Goal: Transaction & Acquisition: Purchase product/service

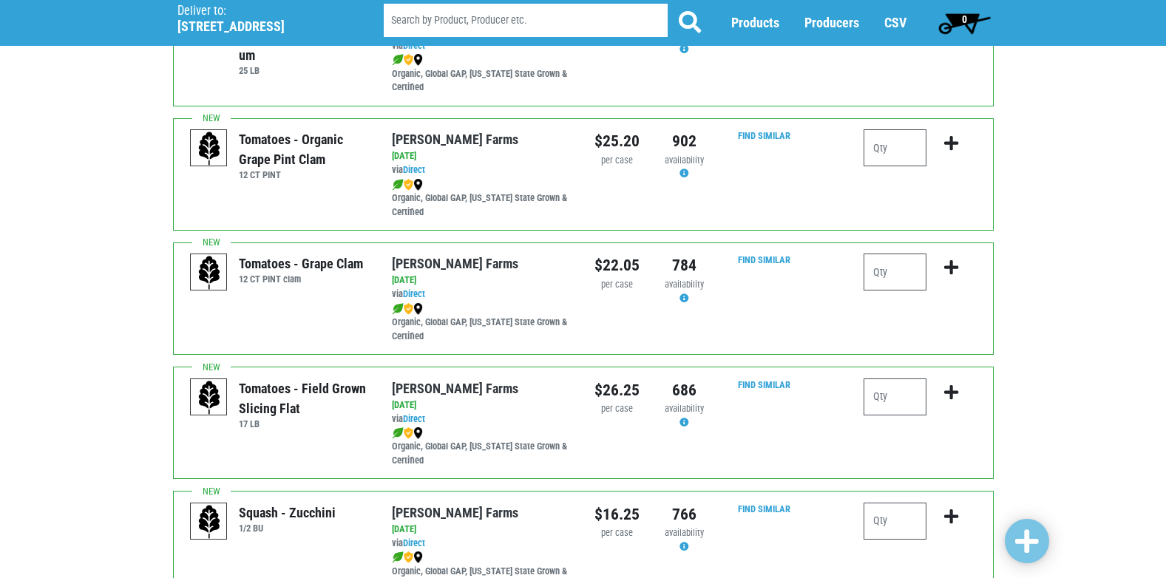
scroll to position [665, 0]
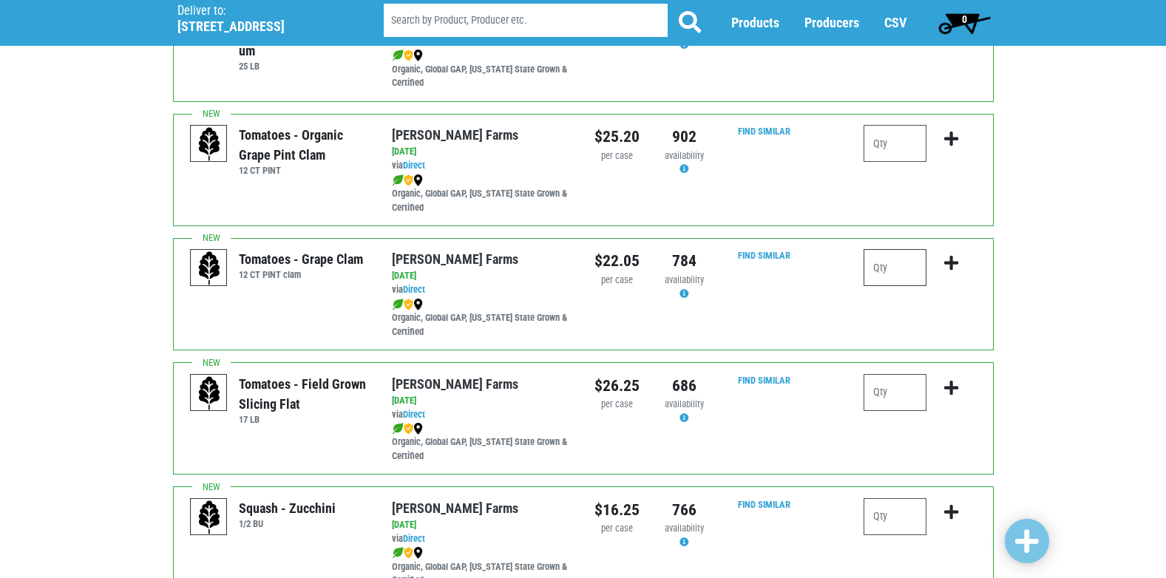
click at [903, 283] on input "number" at bounding box center [895, 267] width 63 height 37
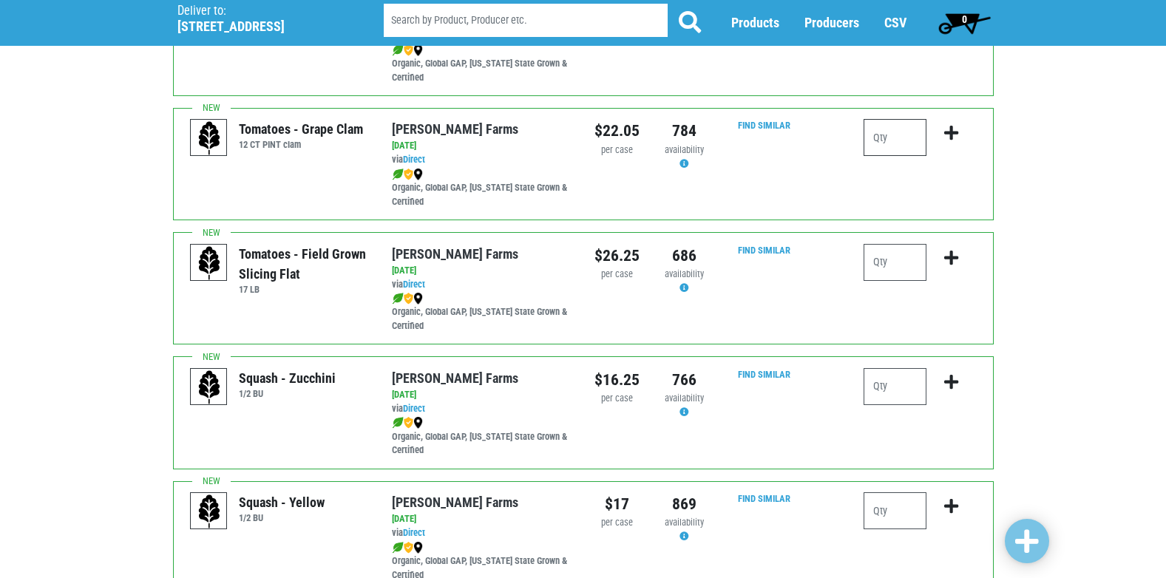
scroll to position [813, 0]
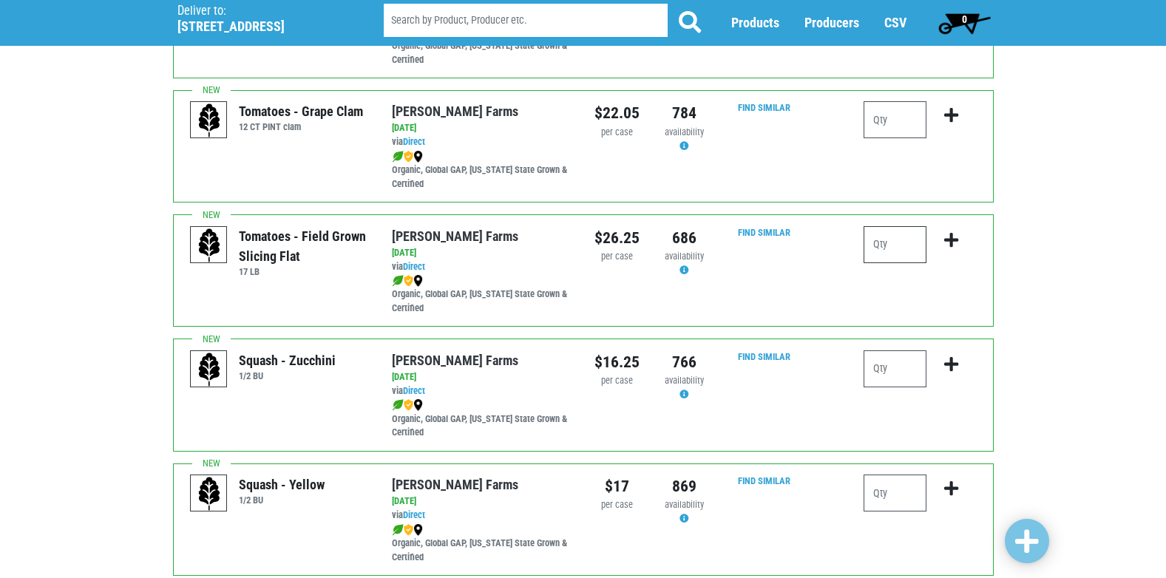
click at [896, 262] on input "number" at bounding box center [895, 244] width 63 height 37
type input "1"
click at [951, 248] on icon "submit" at bounding box center [951, 240] width 14 height 16
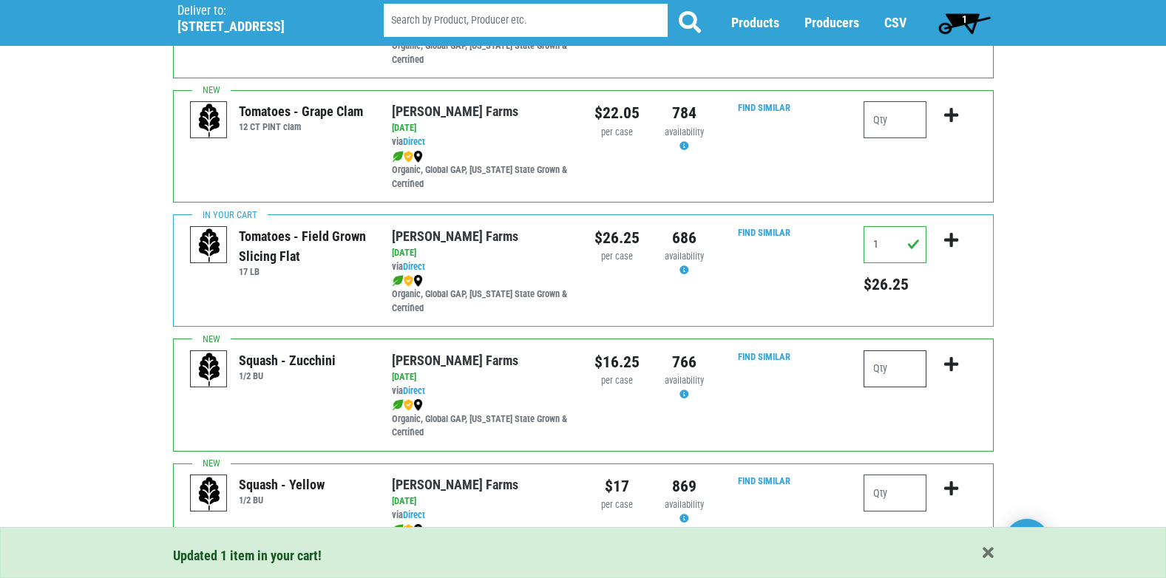
click at [896, 387] on input "number" at bounding box center [895, 368] width 63 height 37
type input "1"
type input "2"
click at [940, 375] on button "submit" at bounding box center [951, 373] width 35 height 47
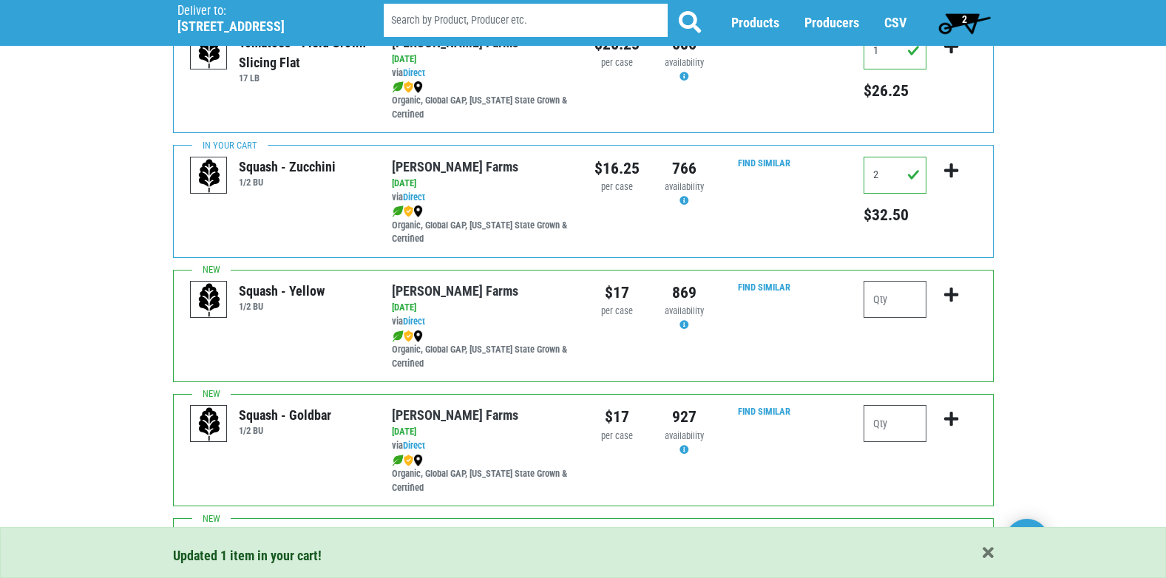
scroll to position [1035, 0]
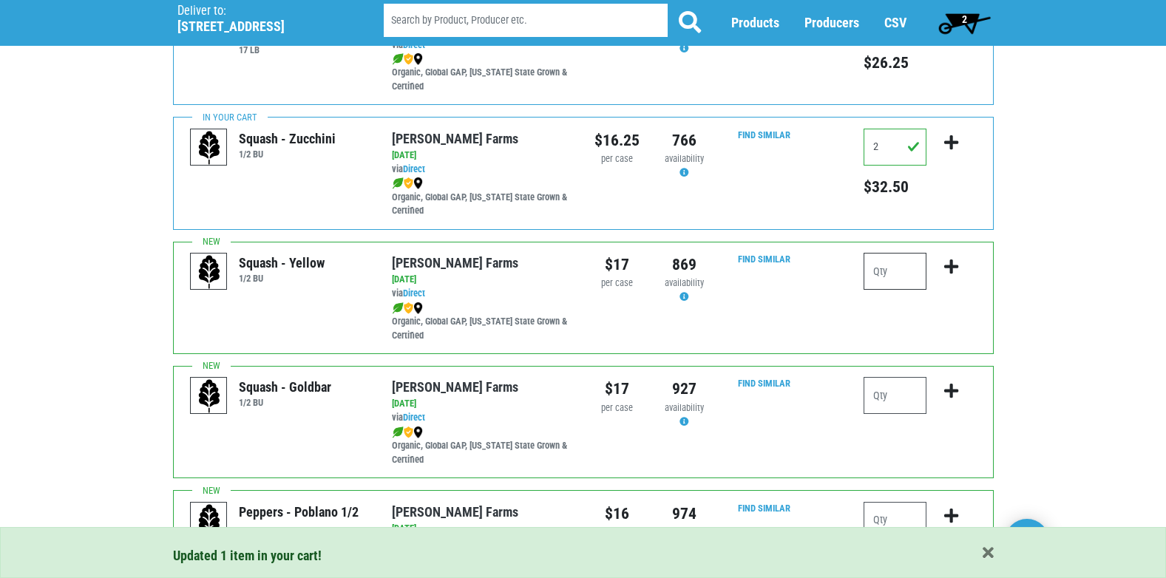
click at [895, 288] on input "number" at bounding box center [895, 271] width 63 height 37
type input "1"
click at [952, 275] on icon "submit" at bounding box center [951, 267] width 14 height 16
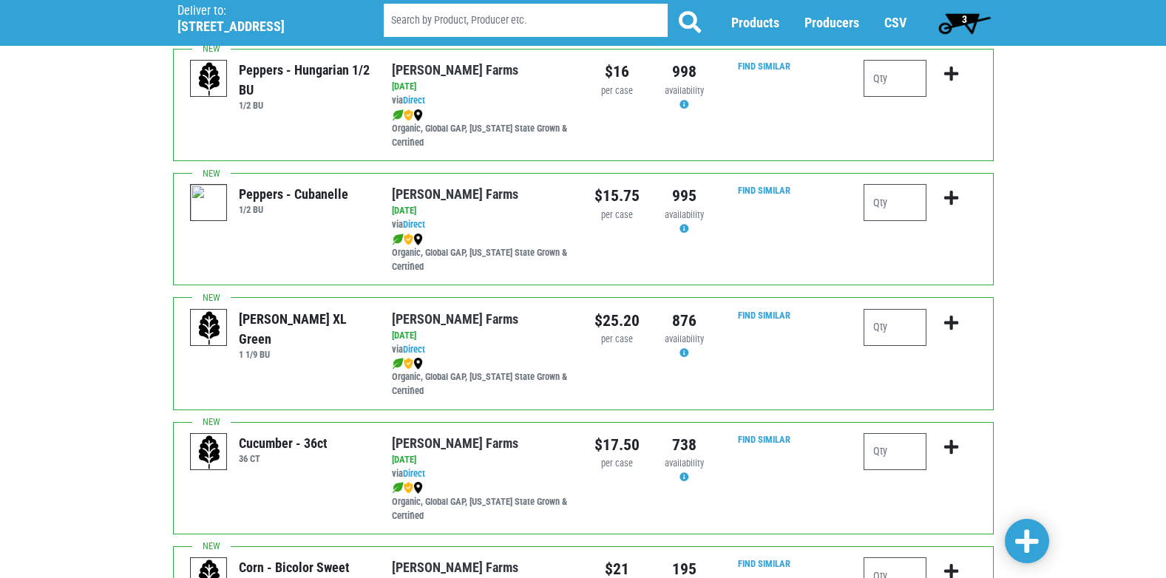
scroll to position [1922, 0]
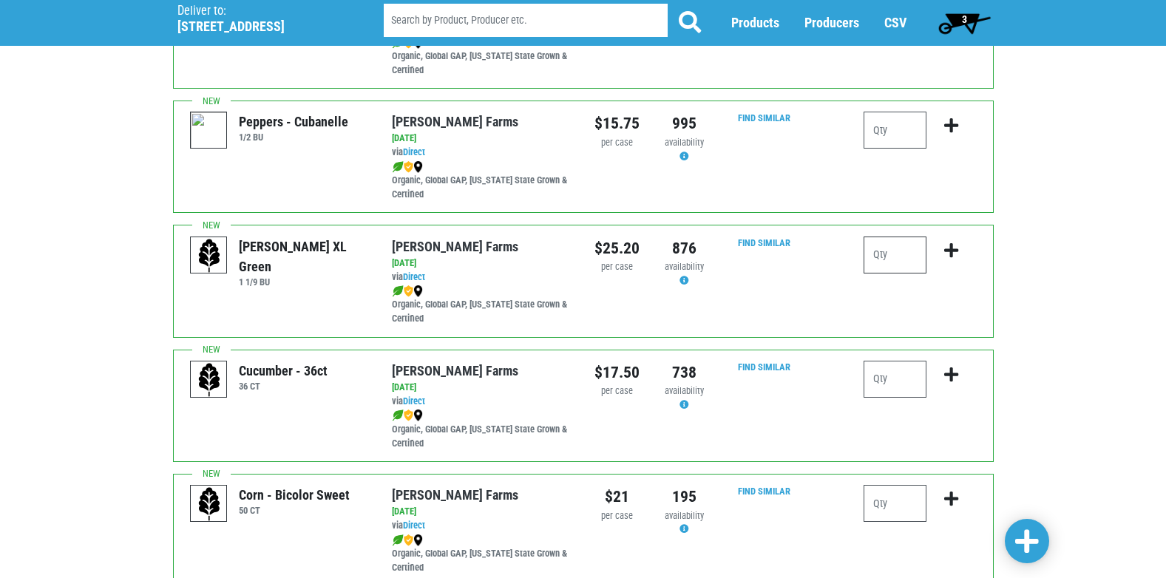
click at [899, 274] on input "number" at bounding box center [895, 255] width 63 height 37
type input "2"
click at [952, 259] on icon "submit" at bounding box center [951, 250] width 14 height 16
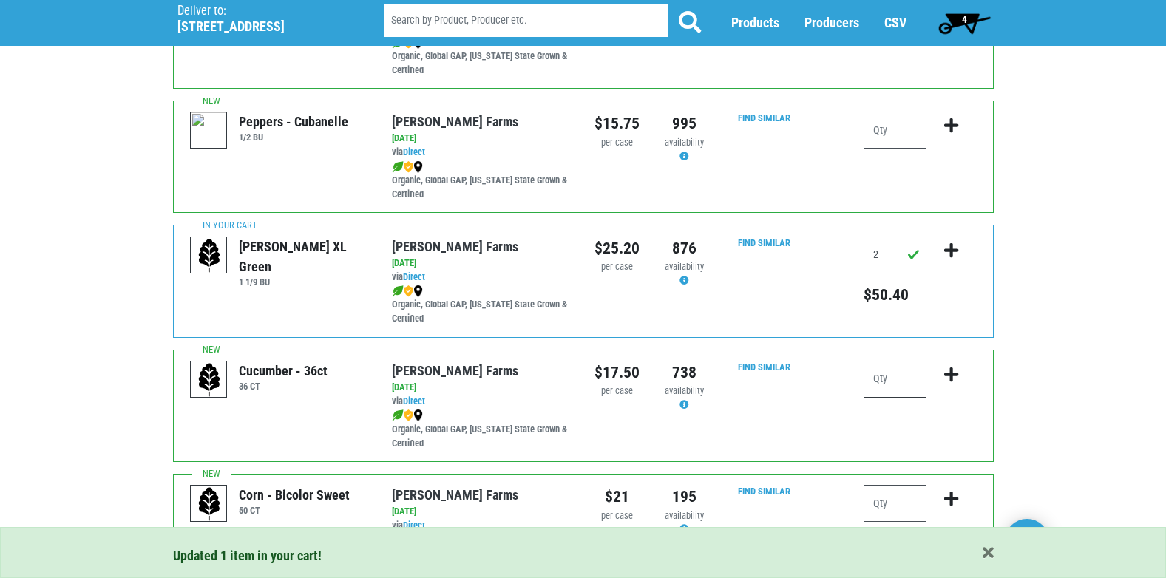
click at [881, 398] on input "number" at bounding box center [895, 379] width 63 height 37
type input "4"
click at [948, 383] on icon "submit" at bounding box center [951, 375] width 14 height 16
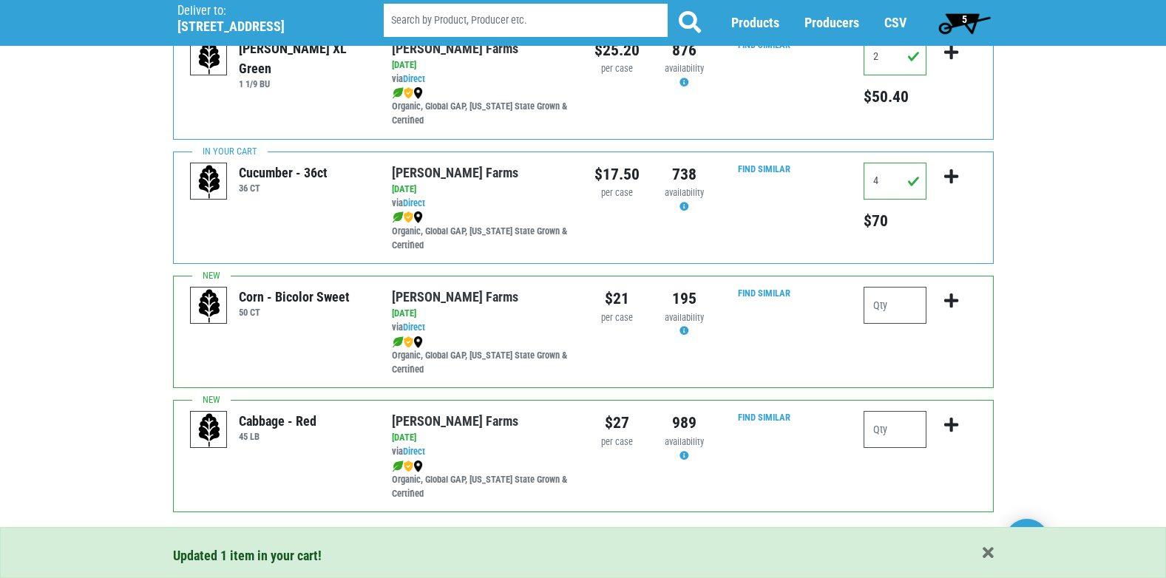
scroll to position [2144, 0]
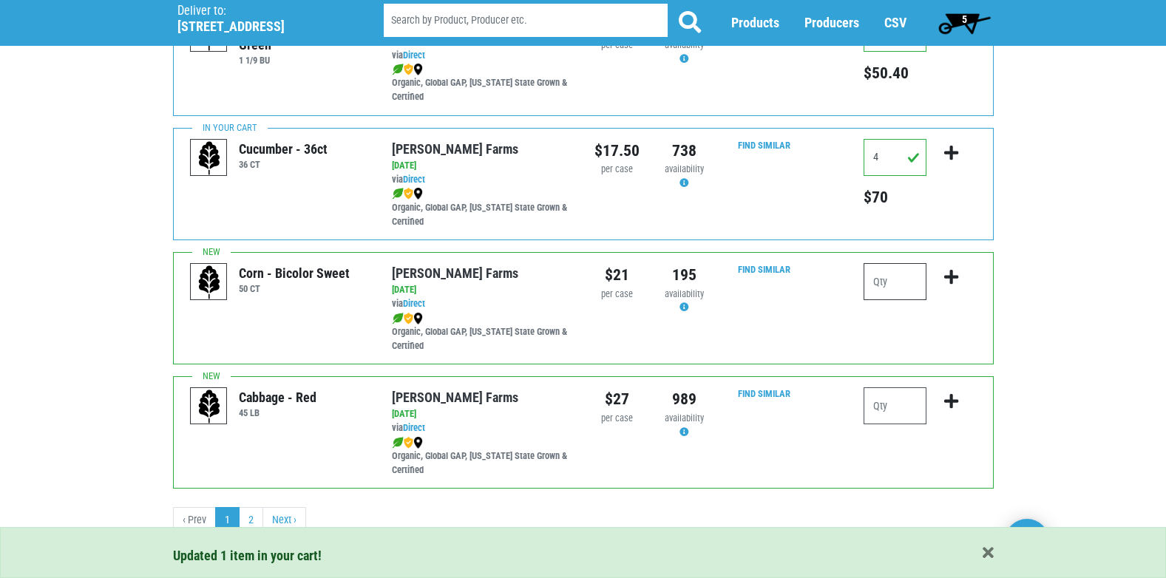
click at [896, 299] on input "number" at bounding box center [895, 281] width 63 height 37
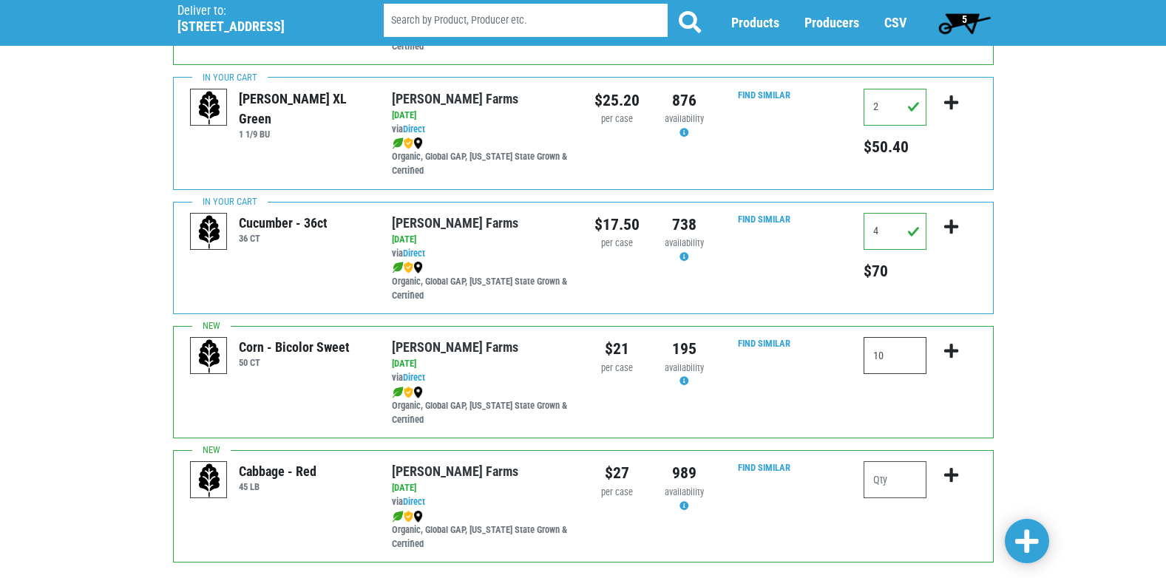
type input "10"
click at [954, 359] on icon "submit" at bounding box center [951, 351] width 14 height 16
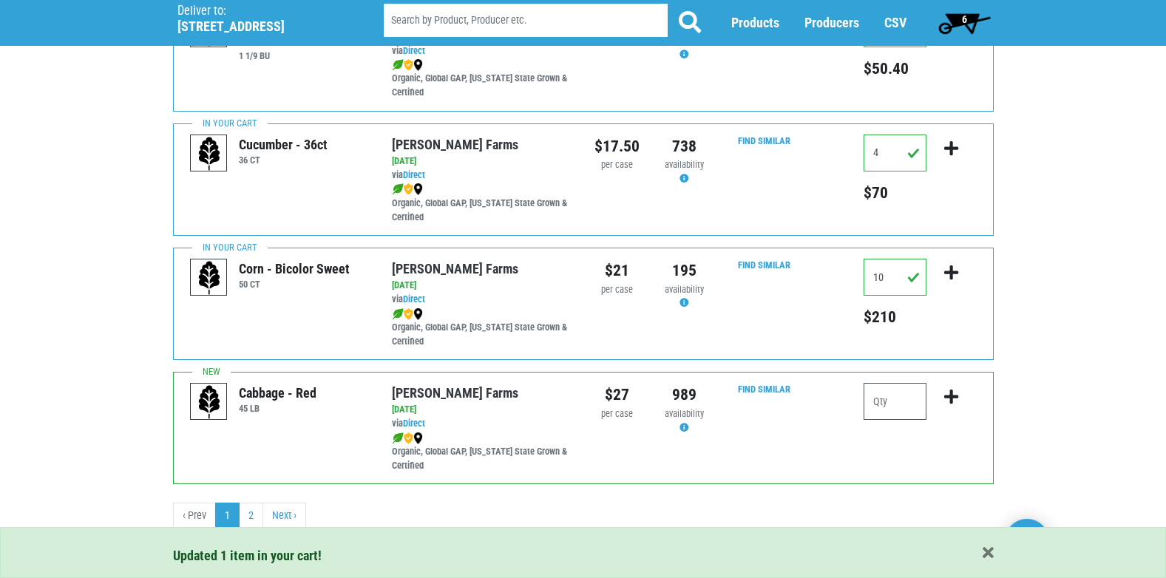
scroll to position [2160, 0]
click at [276, 508] on link "Next ›" at bounding box center [284, 516] width 44 height 27
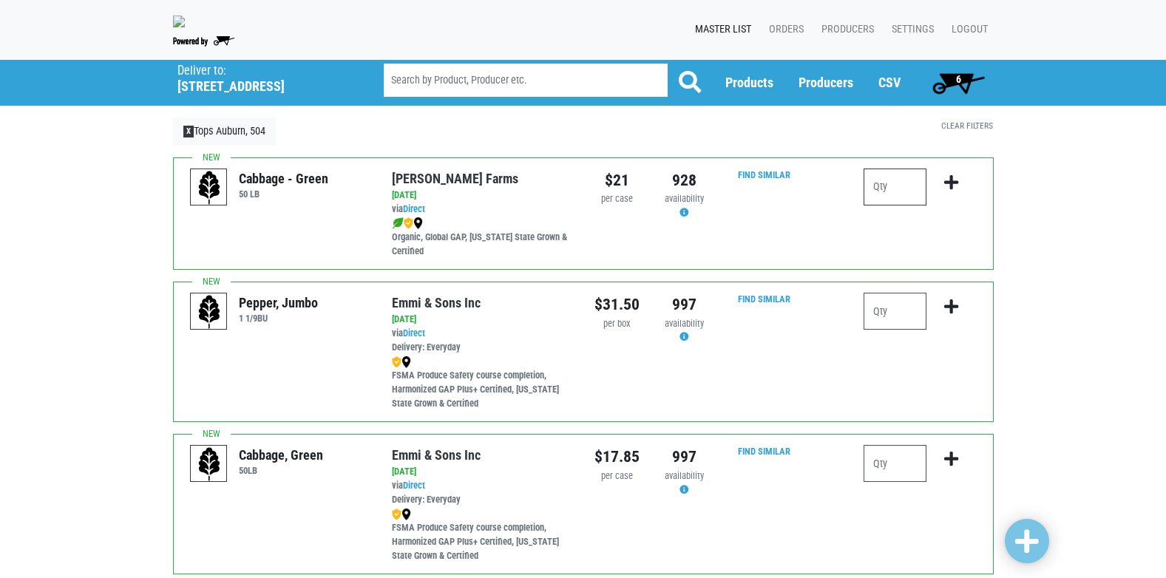
click at [900, 203] on input "number" at bounding box center [895, 187] width 63 height 37
type input "1"
click at [952, 191] on icon "submit" at bounding box center [951, 182] width 14 height 16
click at [953, 92] on span "7" at bounding box center [959, 83] width 66 height 30
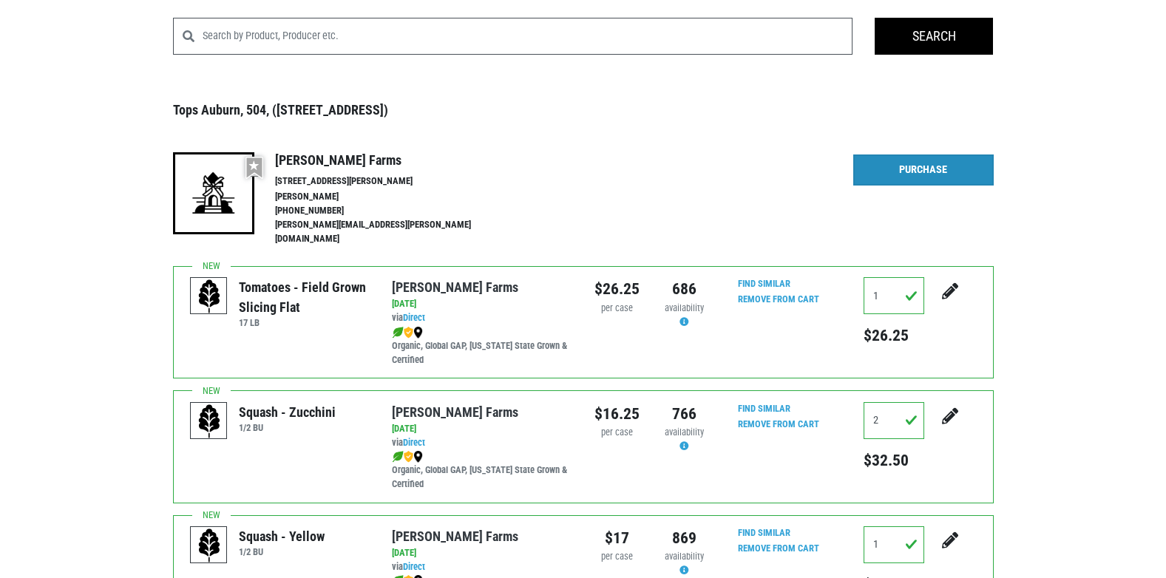
scroll to position [77, 0]
click at [932, 171] on link "Purchase" at bounding box center [923, 170] width 140 height 31
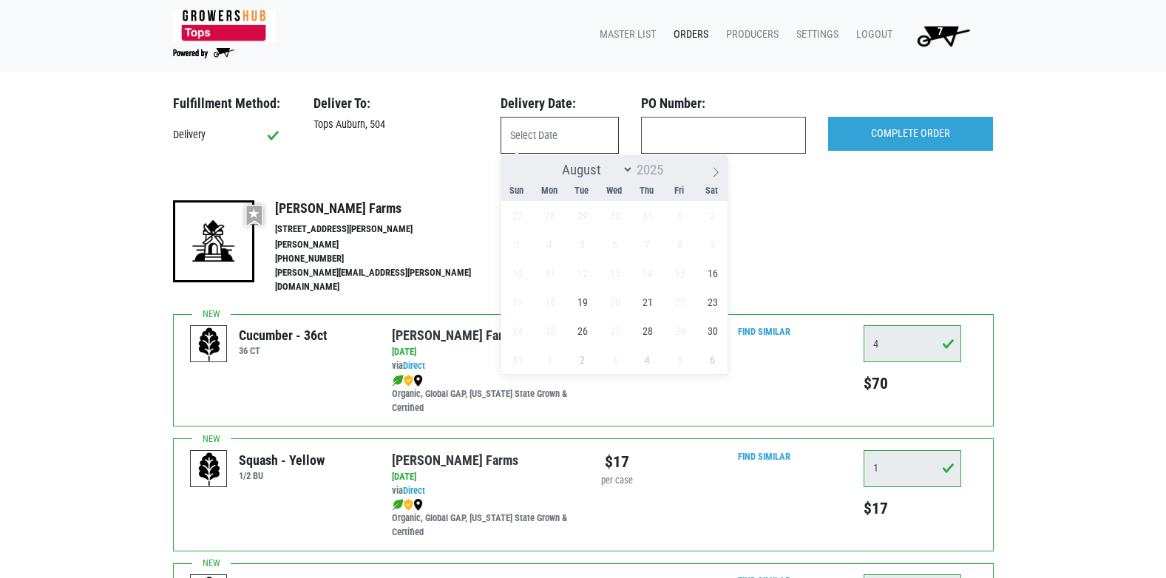
click at [568, 131] on input "text" at bounding box center [560, 135] width 118 height 37
click at [716, 273] on span "16" at bounding box center [712, 273] width 29 height 29
type input "2025-08-16"
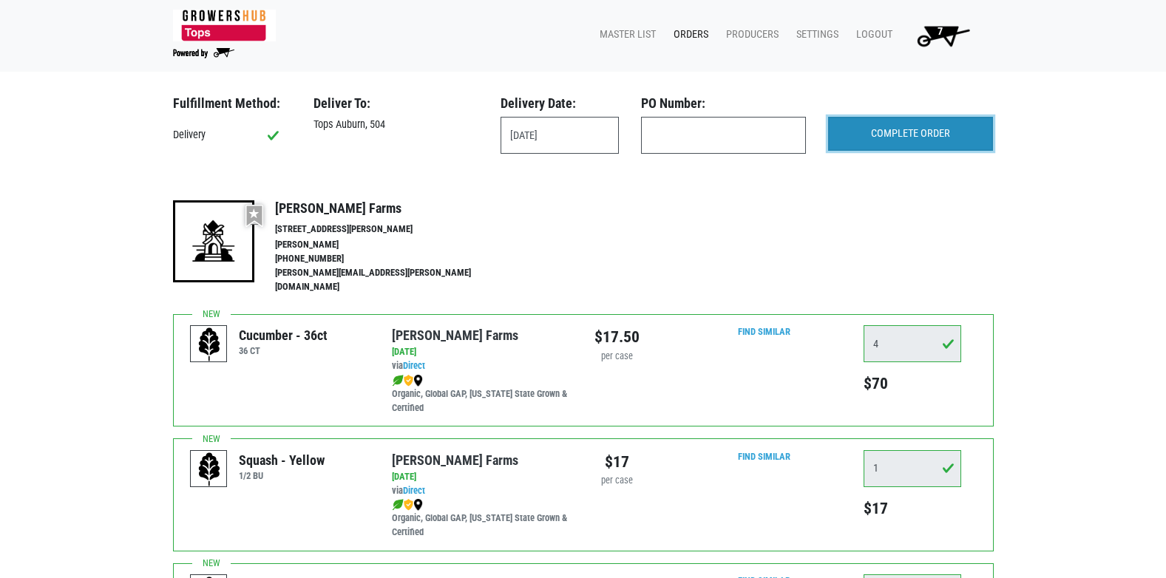
click at [890, 134] on input "COMPLETE ORDER" at bounding box center [910, 134] width 165 height 34
